Goal: Task Accomplishment & Management: Use online tool/utility

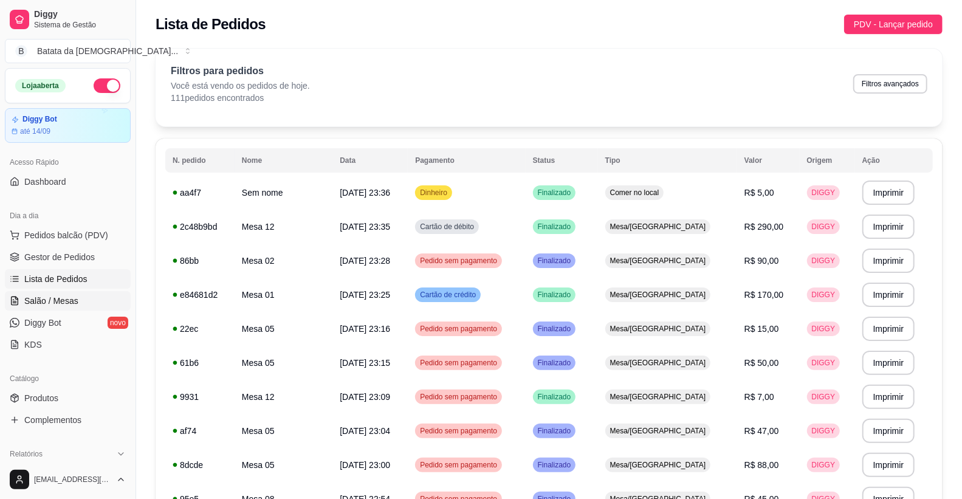
click at [63, 295] on span "Salão / Mesas" at bounding box center [51, 301] width 54 height 12
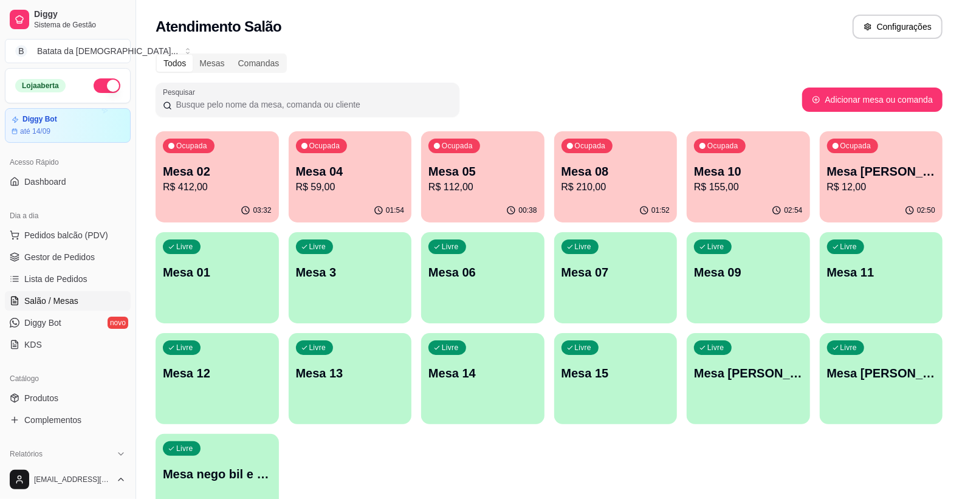
click at [202, 408] on div "Livre Mesa 12" at bounding box center [217, 371] width 123 height 77
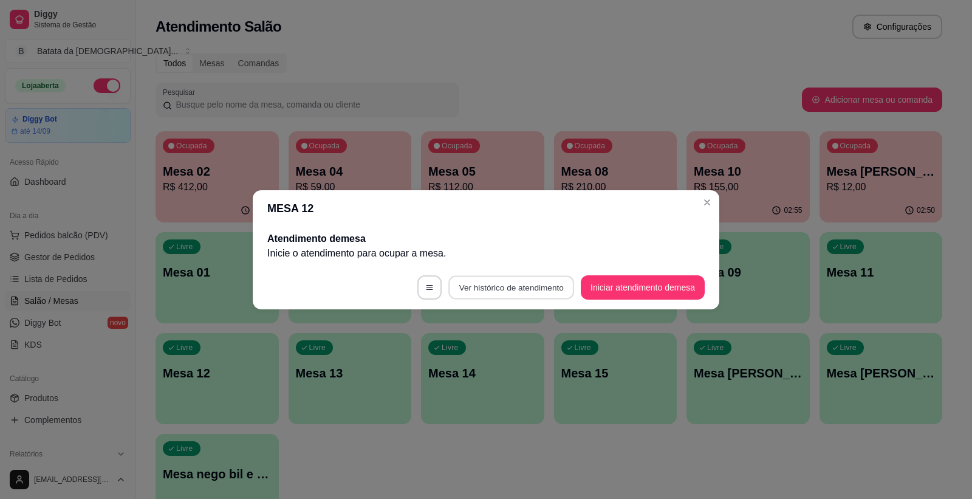
click at [529, 280] on button "Ver histórico de atendimento" at bounding box center [511, 287] width 126 height 24
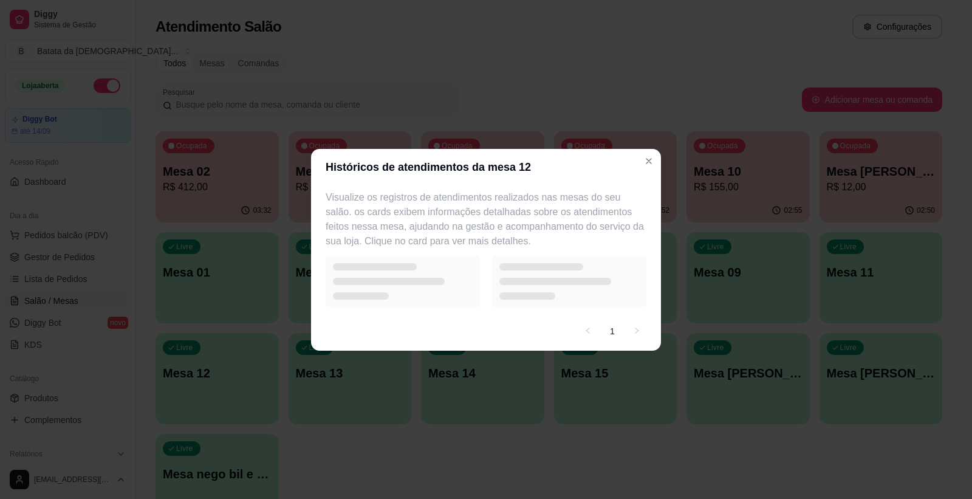
select select "7"
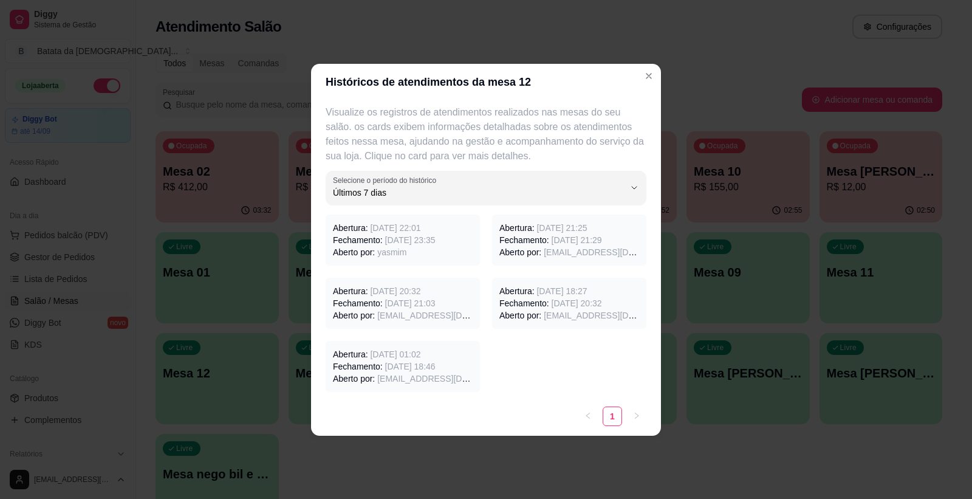
click at [398, 228] on span "[DATE] 22:01" at bounding box center [395, 228] width 50 height 10
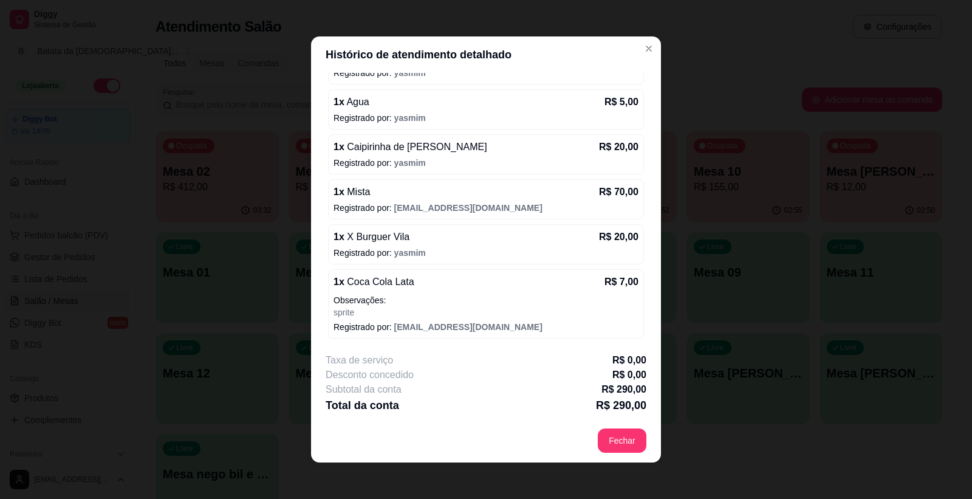
scroll to position [2, 0]
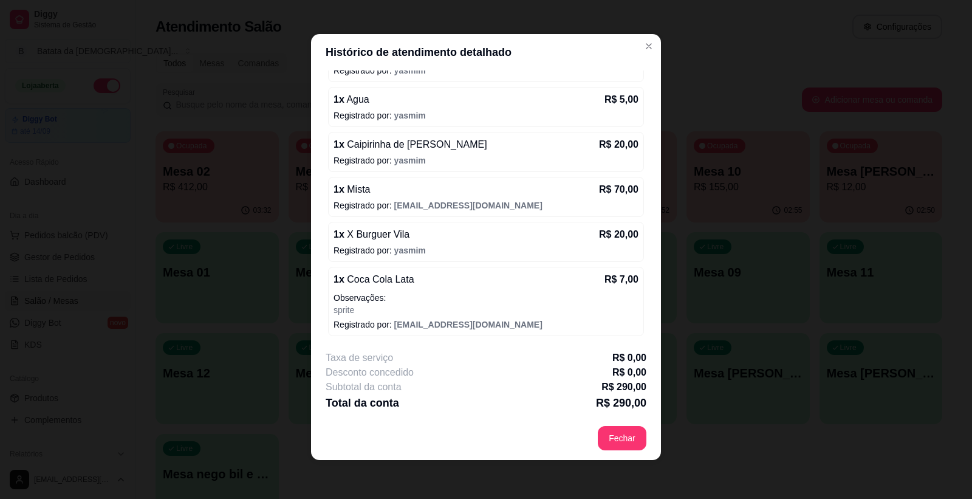
click at [648, 35] on header "Histórico de atendimento detalhado" at bounding box center [486, 52] width 350 height 36
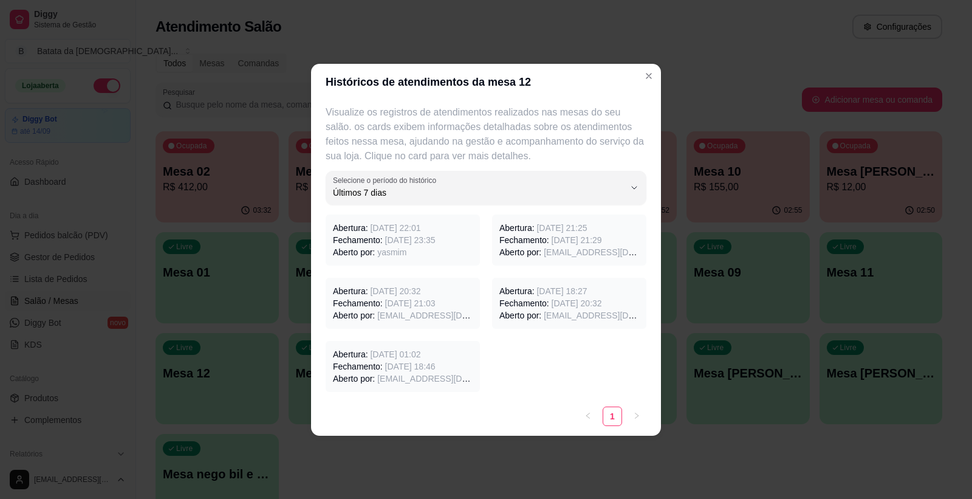
click at [420, 227] on span "[DATE] 22:01" at bounding box center [395, 228] width 50 height 10
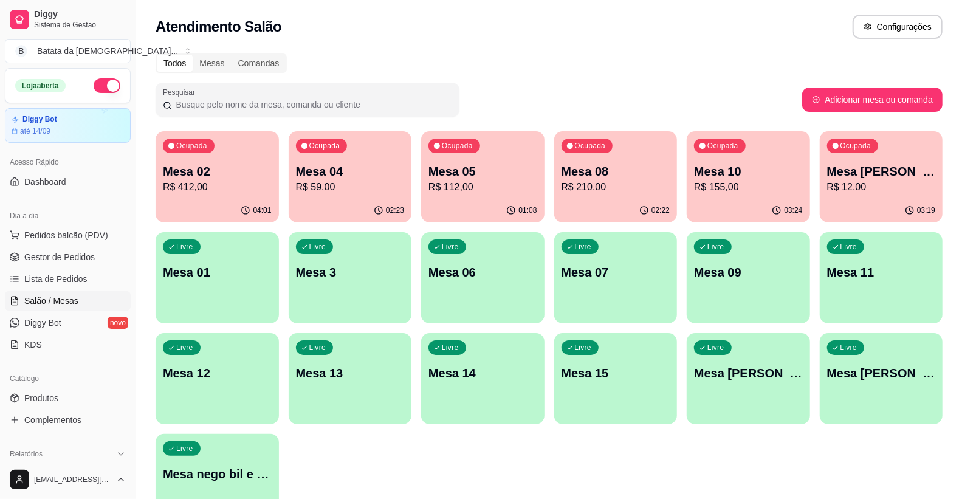
click at [472, 202] on div "01:08" at bounding box center [482, 211] width 123 height 24
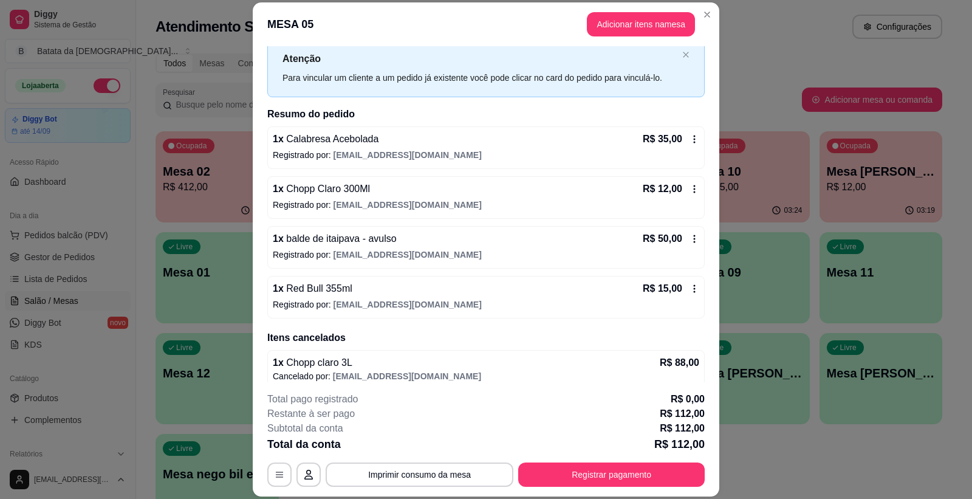
scroll to position [45, 0]
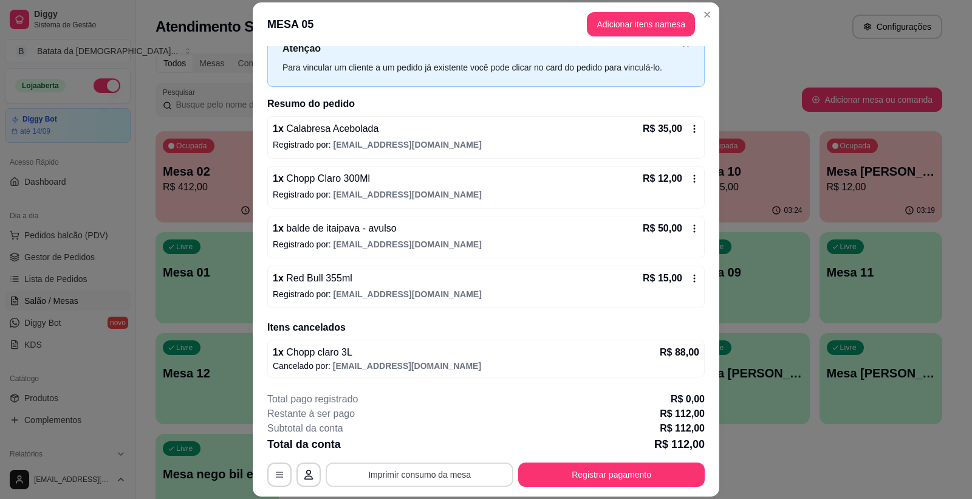
click at [433, 478] on button "Imprimir consumo da mesa" at bounding box center [420, 474] width 188 height 24
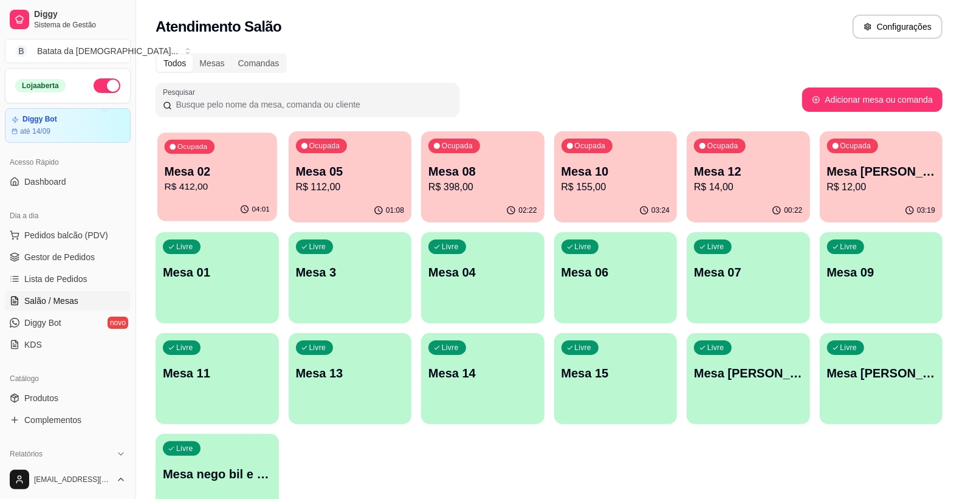
click at [209, 196] on div "Ocupada Mesa 02 R$ 412,00" at bounding box center [216, 165] width 119 height 66
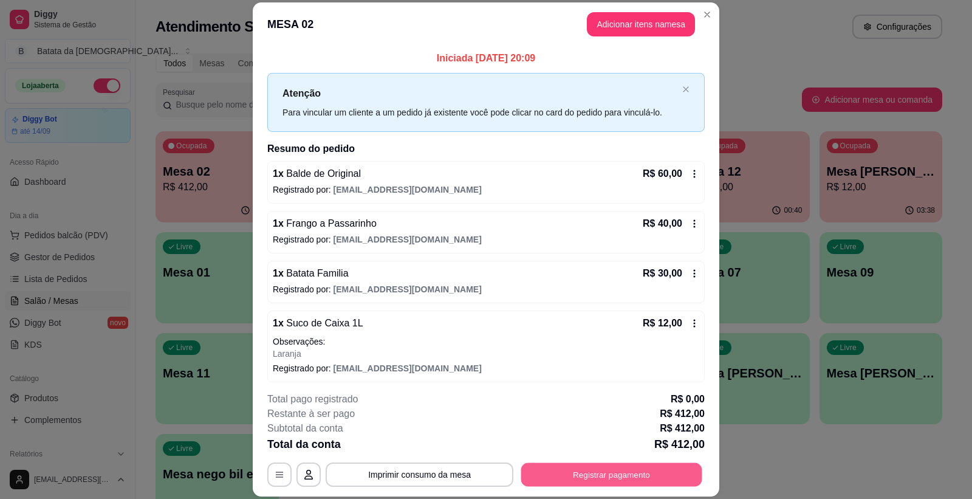
click at [570, 474] on button "Registrar pagamento" at bounding box center [611, 474] width 181 height 24
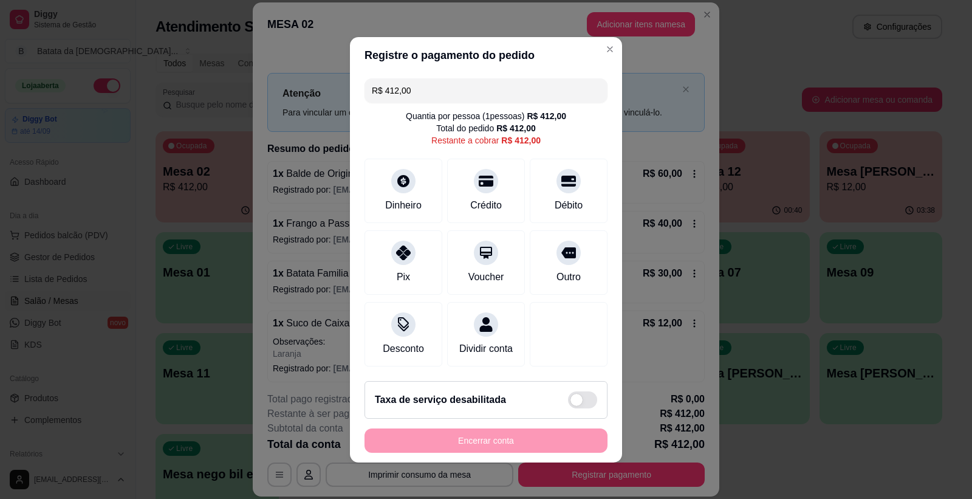
drag, startPoint x: 404, startPoint y: 87, endPoint x: 154, endPoint y: 39, distance: 254.9
click at [154, 39] on div "Registre o pagamento do pedido R$ 412,00 Quantia por pessoa ( 1 pessoas) R$ 412…" at bounding box center [486, 249] width 972 height 499
click at [388, 254] on div "Pix" at bounding box center [404, 259] width 86 height 71
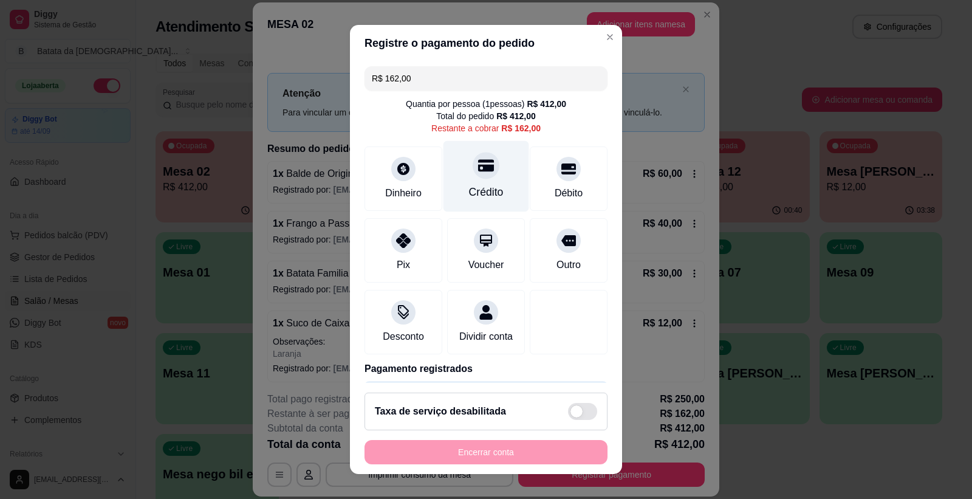
click at [469, 196] on div "Crédito" at bounding box center [486, 192] width 35 height 16
type input "R$ 0,00"
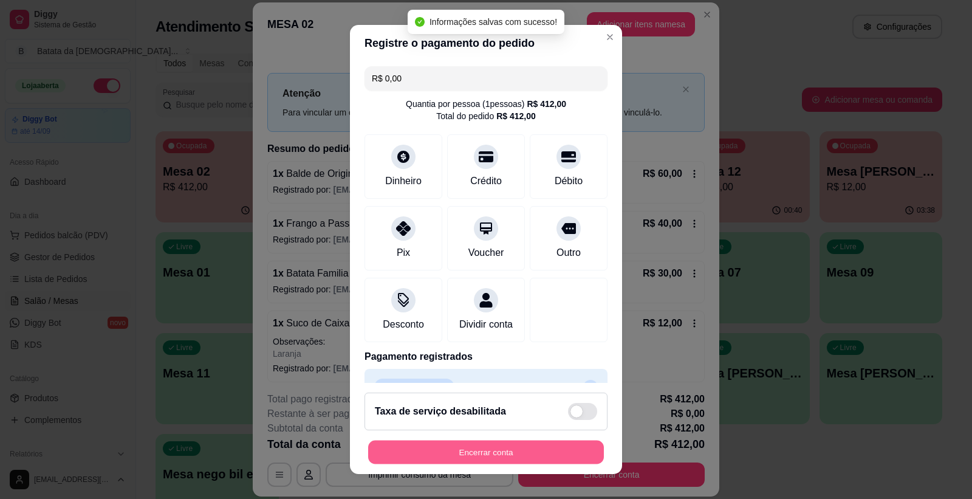
click at [430, 454] on button "Encerrar conta" at bounding box center [486, 452] width 236 height 24
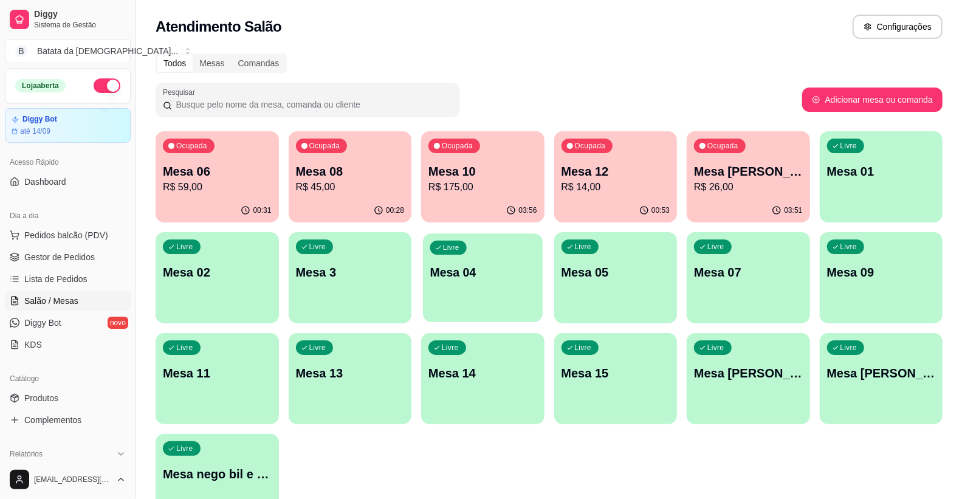
click at [467, 289] on div "Livre Mesa 04" at bounding box center [482, 270] width 119 height 74
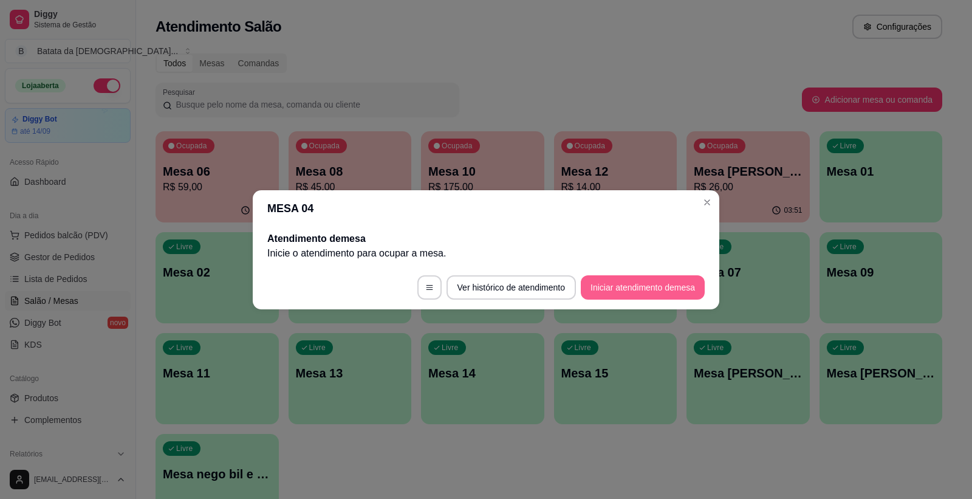
click at [597, 287] on button "Iniciar atendimento de mesa" at bounding box center [643, 287] width 124 height 24
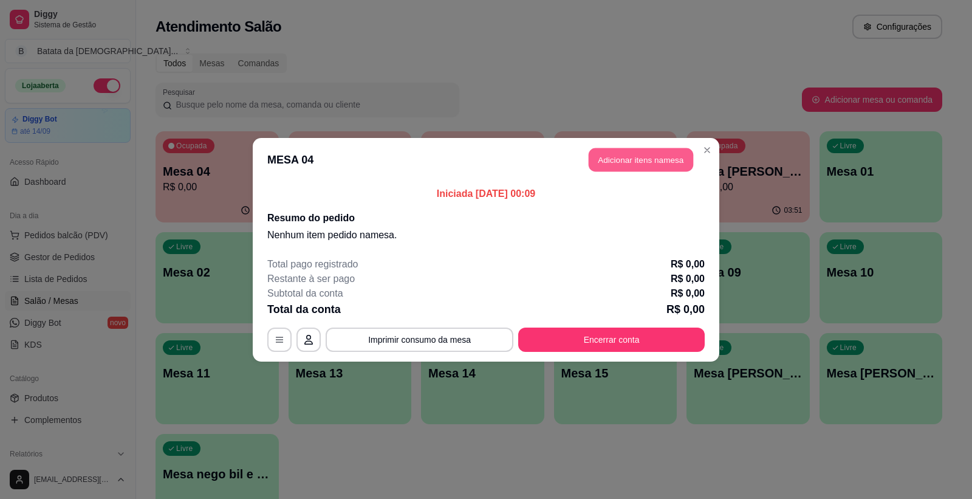
click at [667, 156] on button "Adicionar itens na mesa" at bounding box center [641, 160] width 105 height 24
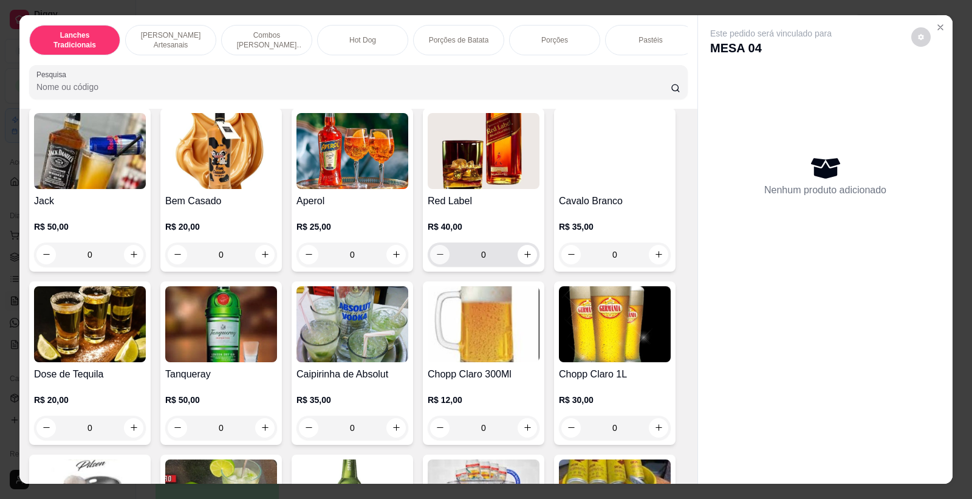
scroll to position [4658, 0]
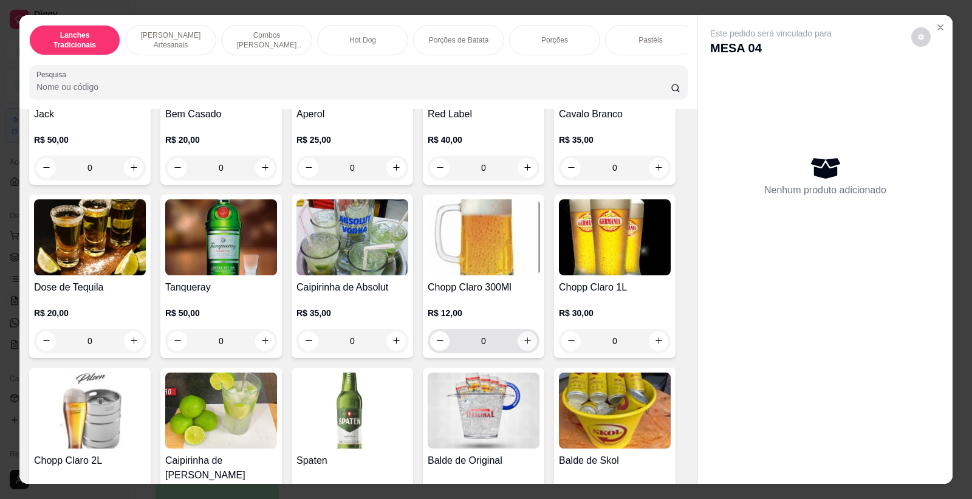
click at [523, 336] on icon "increase-product-quantity" at bounding box center [527, 340] width 9 height 9
type input "1"
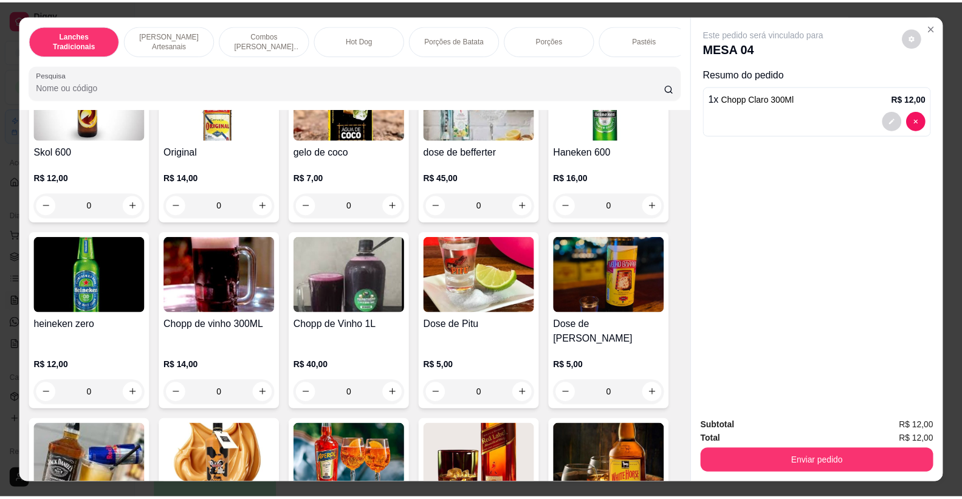
scroll to position [4185, 0]
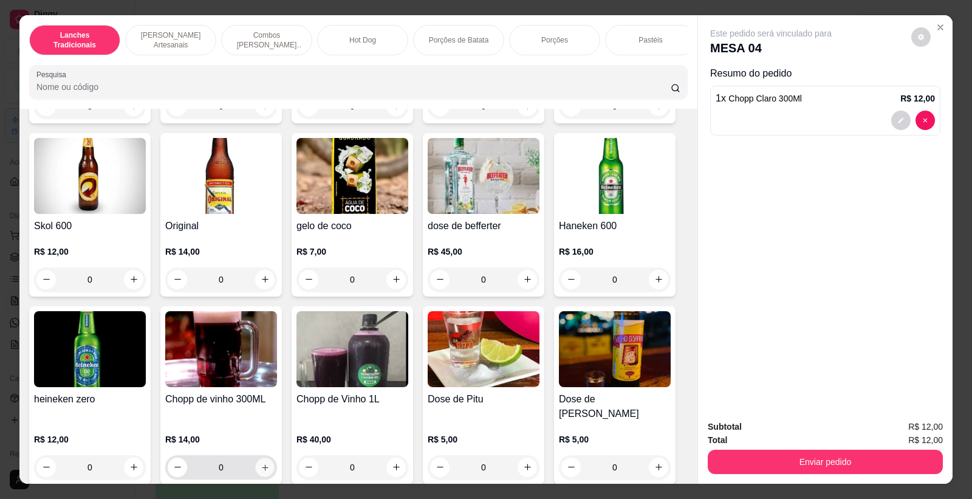
click at [266, 459] on button "increase-product-quantity" at bounding box center [264, 467] width 19 height 19
type input "1"
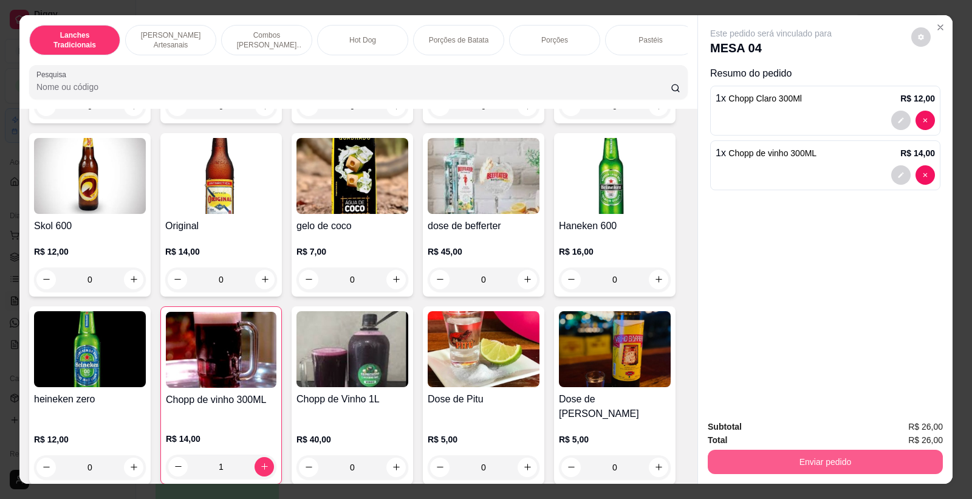
click at [807, 457] on button "Enviar pedido" at bounding box center [825, 462] width 235 height 24
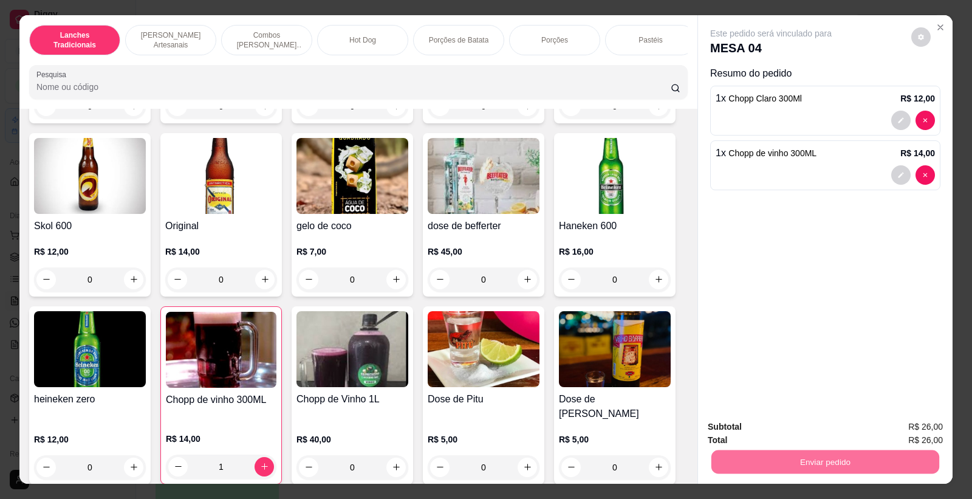
click at [804, 431] on button "Não registrar e enviar pedido" at bounding box center [785, 432] width 123 height 22
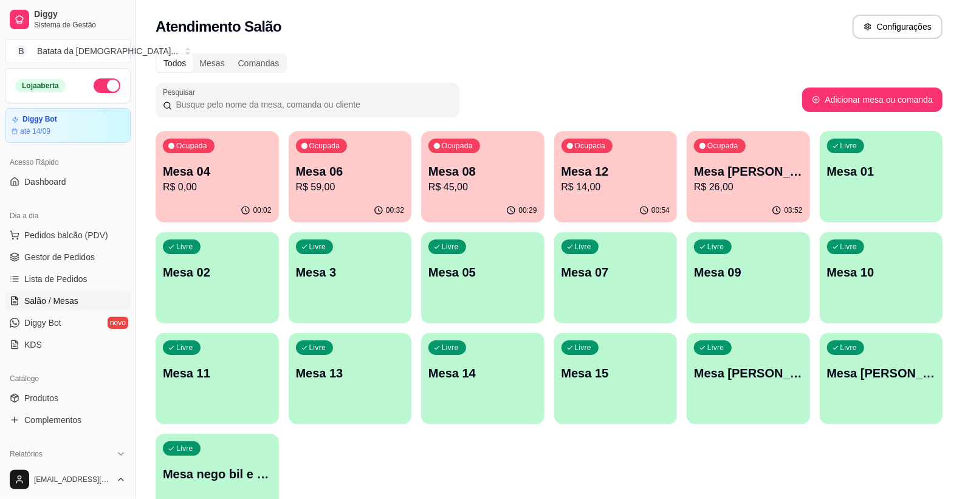
click at [226, 178] on p "Mesa 04" at bounding box center [217, 171] width 109 height 17
